Goal: Book appointment/travel/reservation

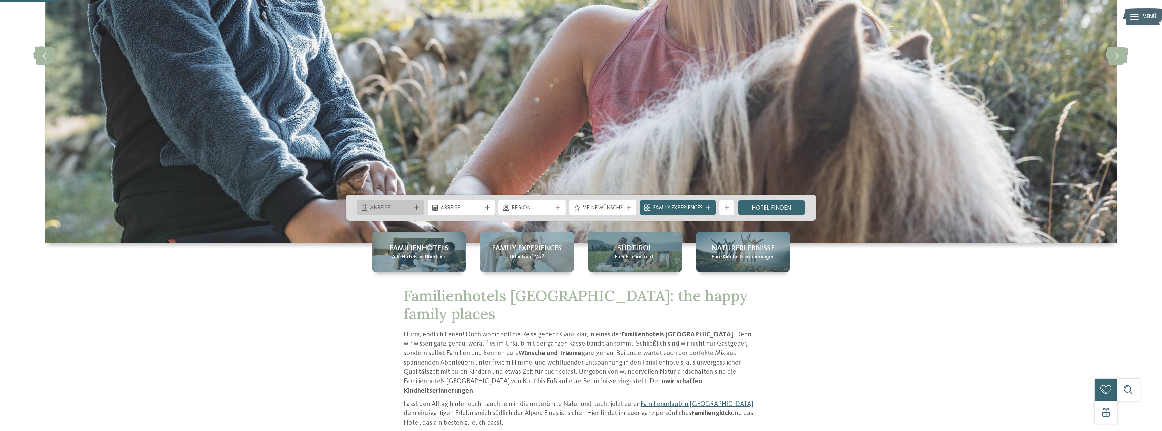
click at [416, 209] on icon at bounding box center [416, 208] width 4 height 4
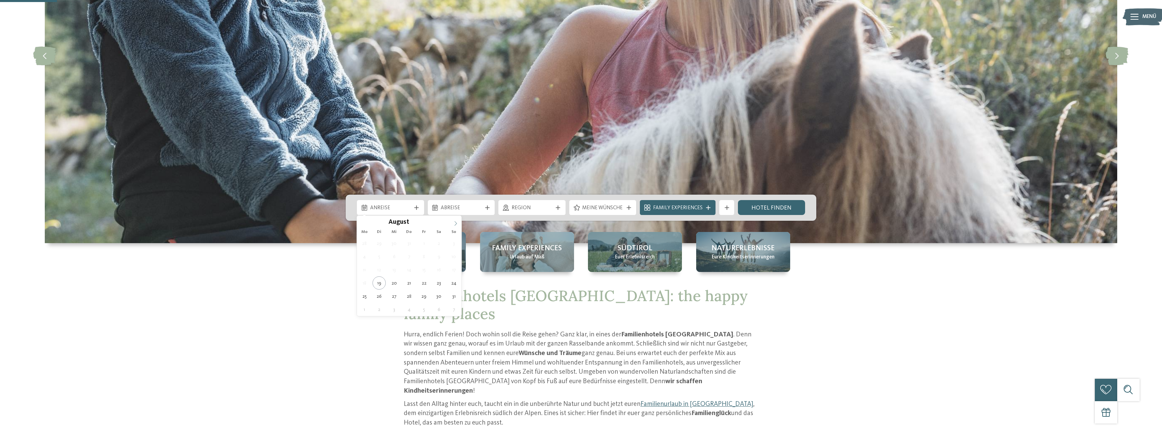
click at [454, 222] on icon at bounding box center [455, 223] width 5 height 5
type input "****"
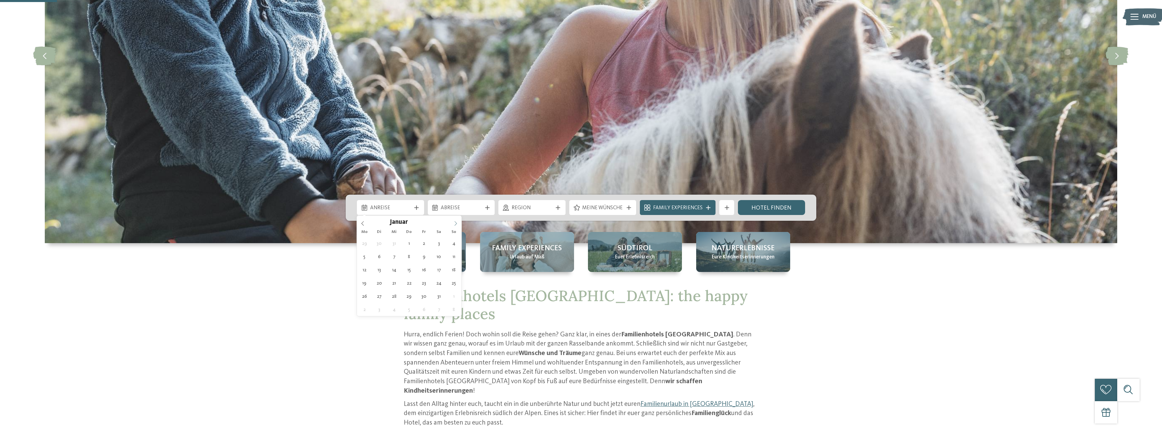
click at [454, 222] on icon at bounding box center [455, 223] width 5 height 5
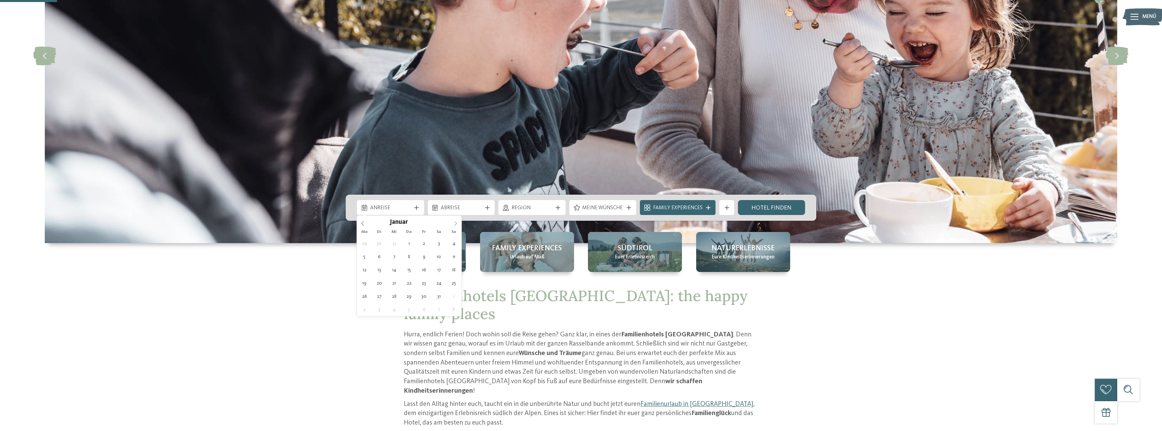
click at [456, 223] on icon at bounding box center [455, 223] width 5 height 5
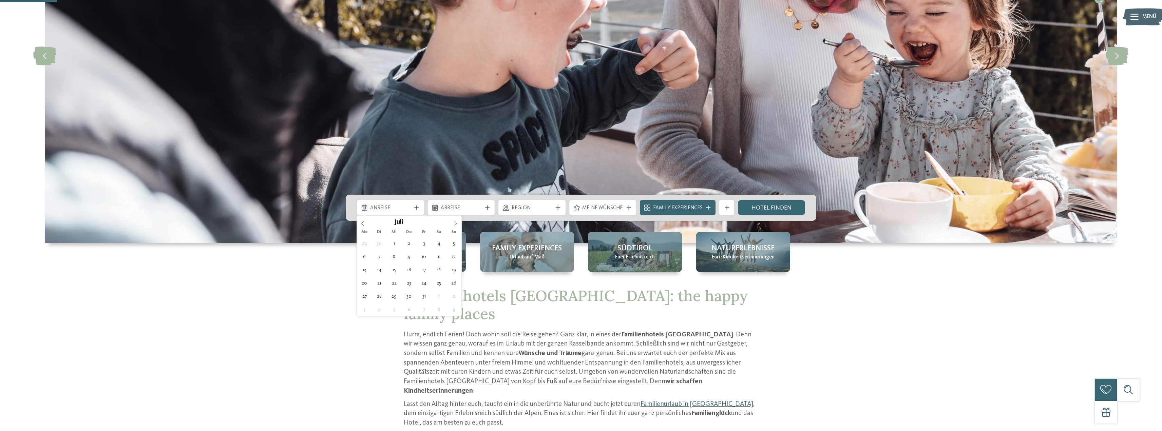
click at [456, 223] on icon at bounding box center [455, 223] width 5 height 5
type div "[DATE]"
type input "****"
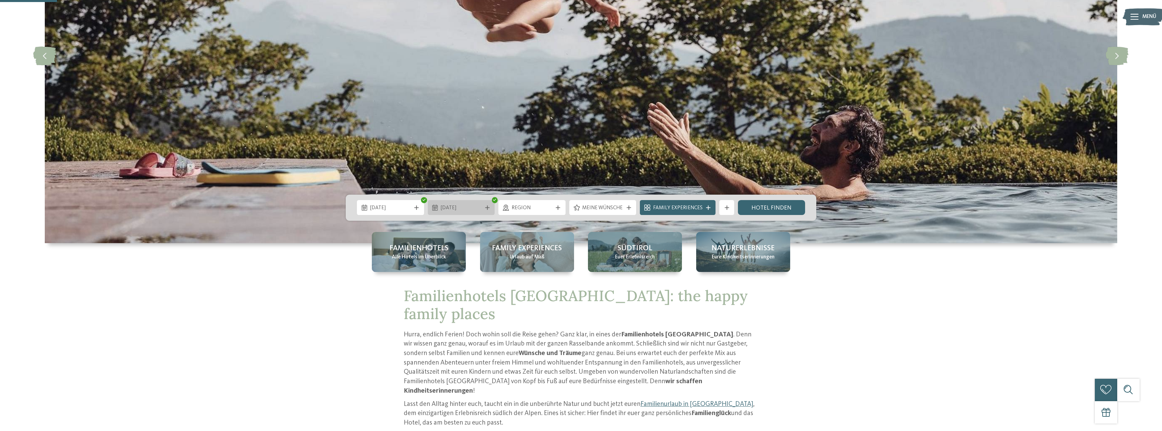
click at [485, 209] on div "[DATE]" at bounding box center [461, 207] width 67 height 15
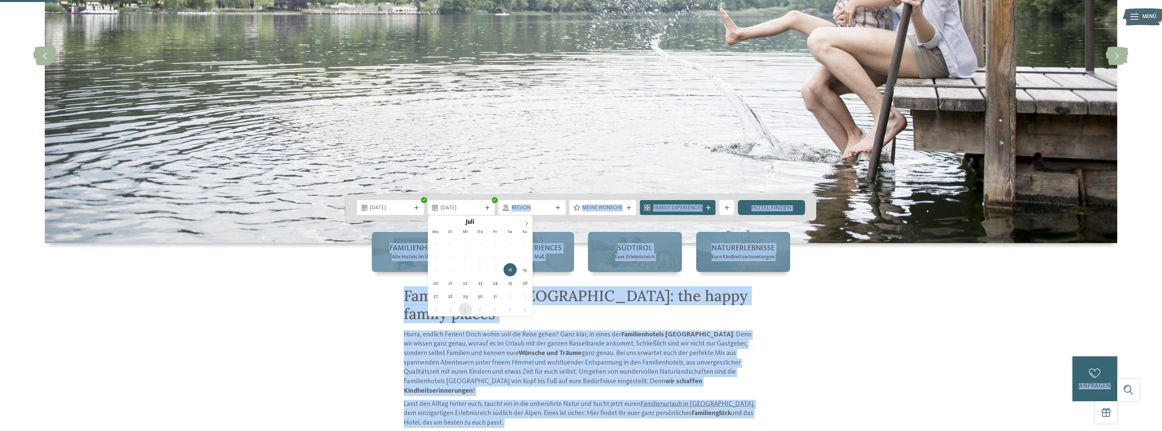
type div "[DATE]"
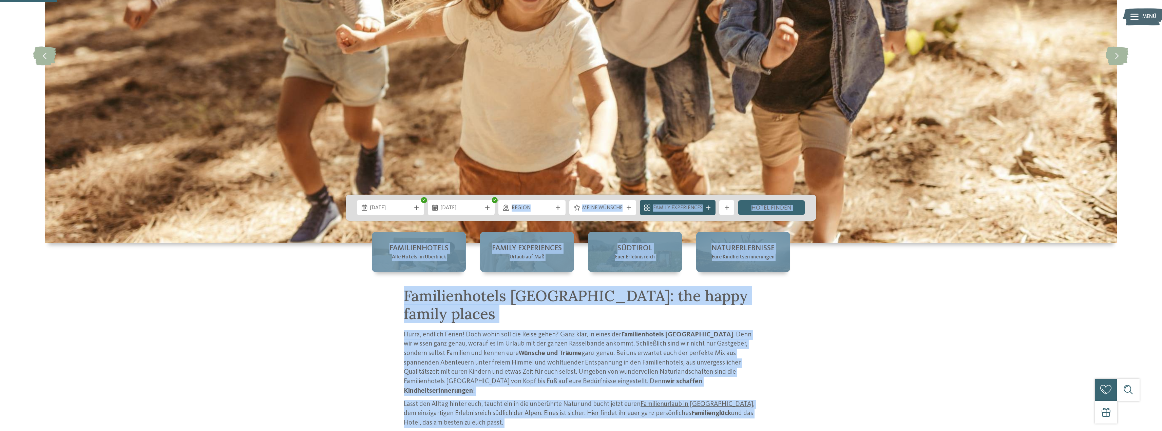
click at [701, 209] on span "Family Experiences" at bounding box center [678, 208] width 50 height 7
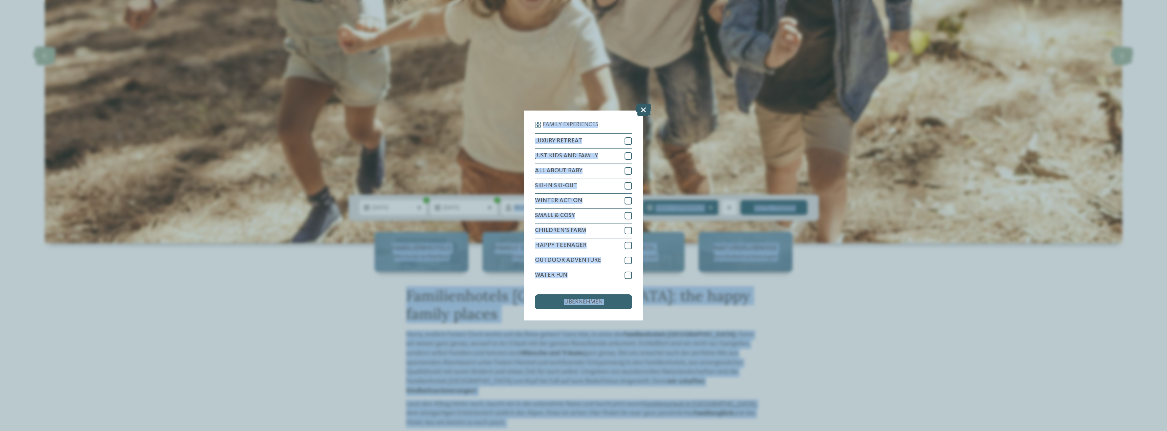
click at [645, 112] on icon at bounding box center [644, 110] width 16 height 13
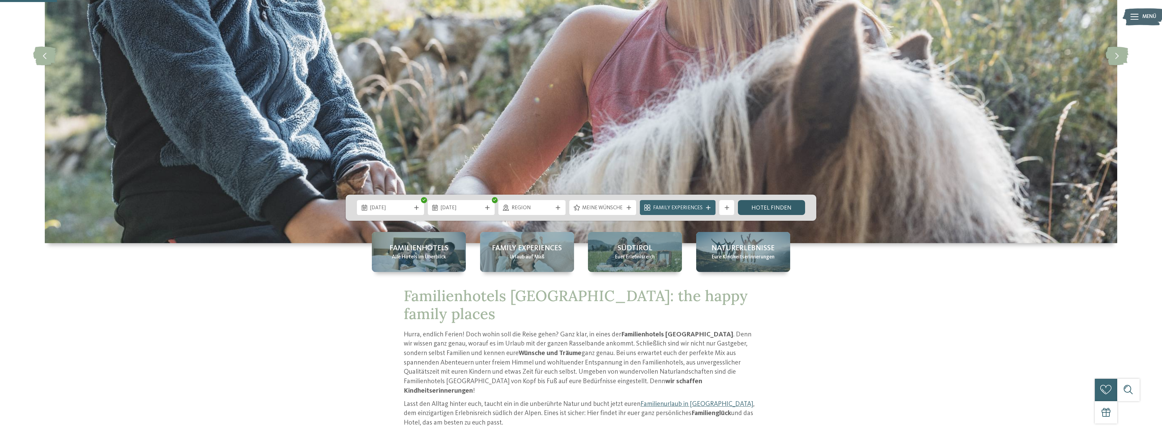
click at [768, 209] on link "Hotel finden" at bounding box center [771, 207] width 67 height 15
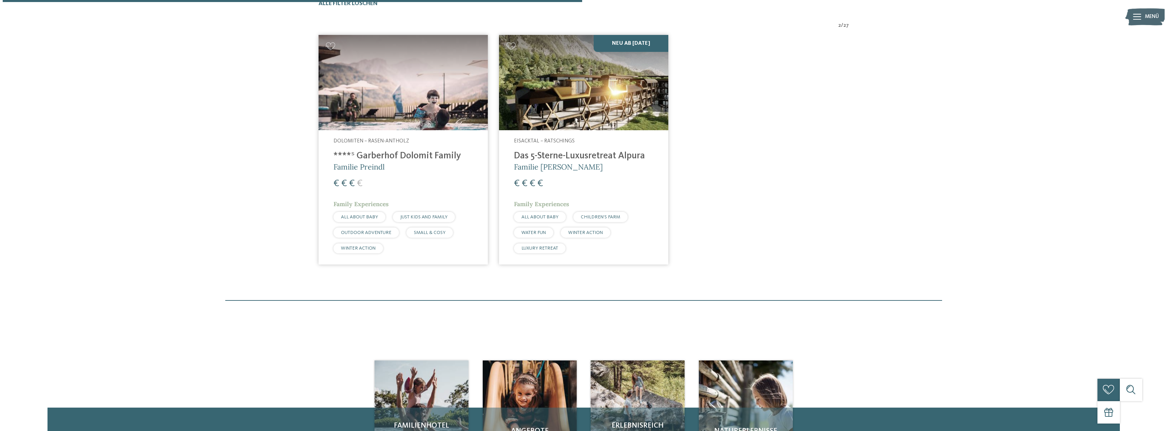
scroll to position [256, 0]
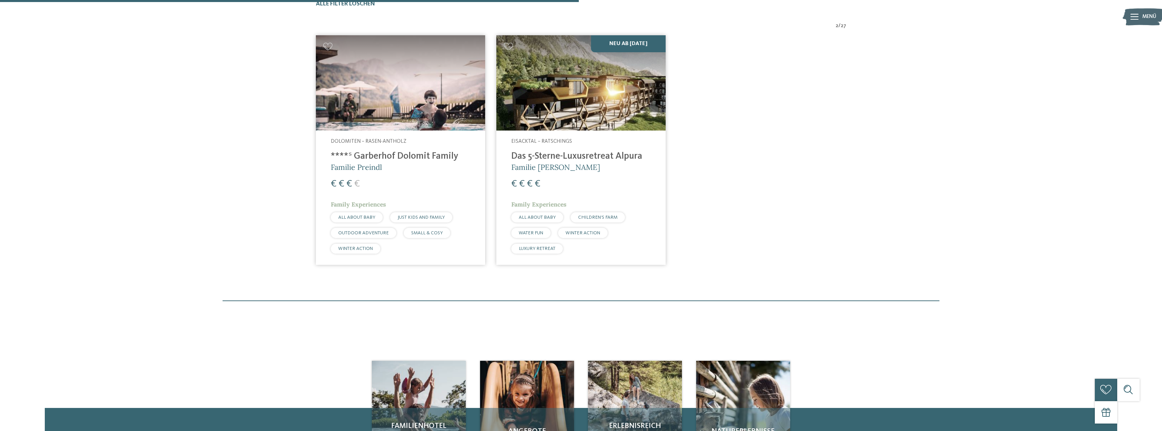
click at [450, 121] on img at bounding box center [400, 82] width 169 height 95
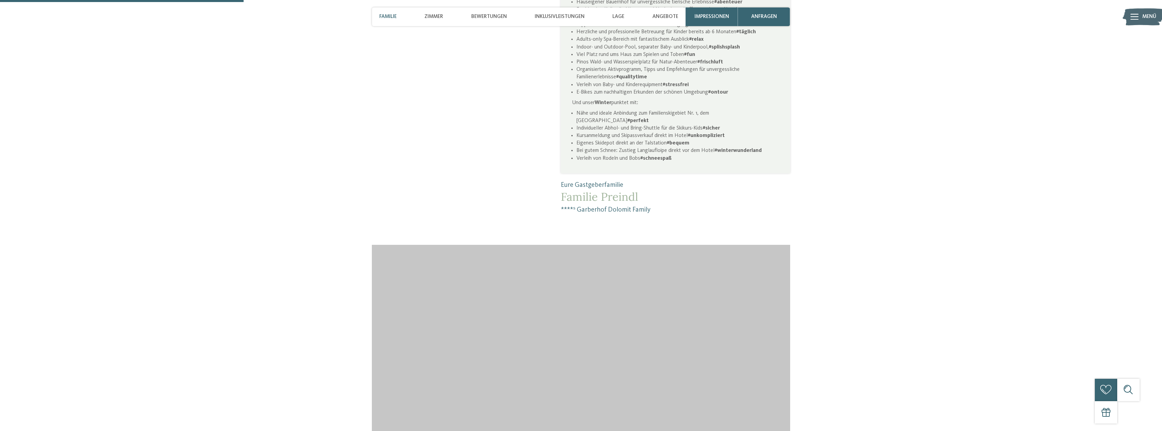
scroll to position [576, 0]
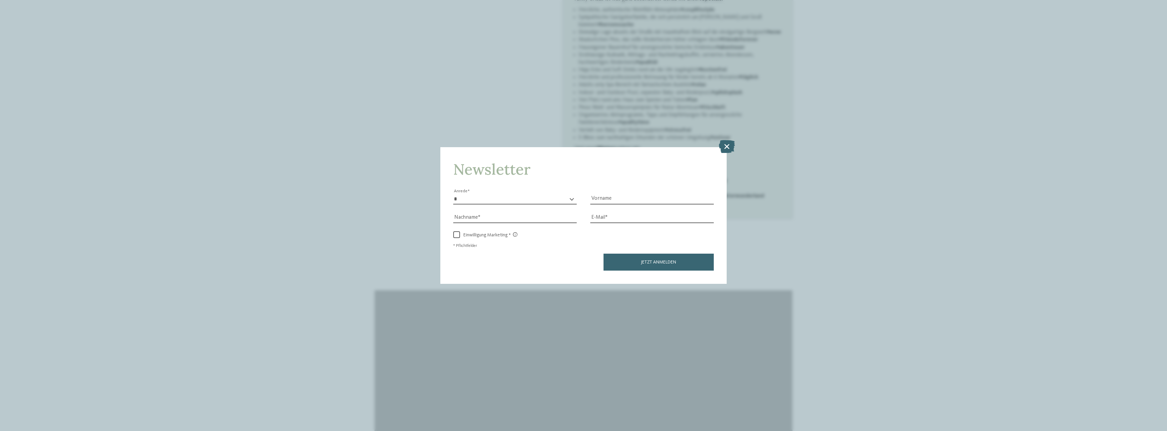
drag, startPoint x: 880, startPoint y: 229, endPoint x: 821, endPoint y: 158, distance: 91.6
click at [881, 229] on div "Newsletter * **** **** ******* ****** Anrede Vorname Nachname Link" at bounding box center [583, 215] width 1167 height 431
